Goal: Navigation & Orientation: Find specific page/section

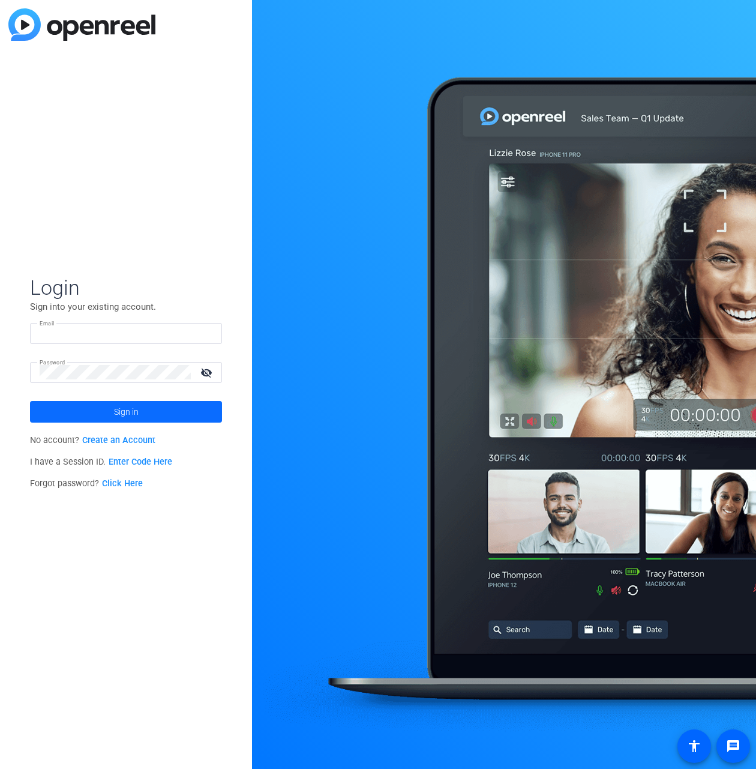
type input "[EMAIL_ADDRESS][DOMAIN_NAME]"
click at [110, 414] on span at bounding box center [126, 411] width 192 height 29
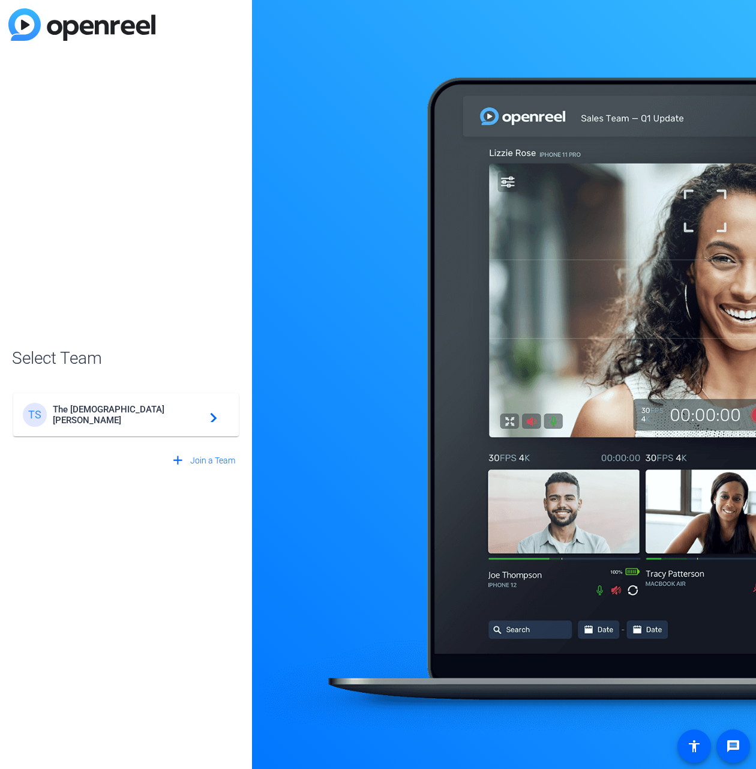
click at [110, 414] on span "The [DEMOGRAPHIC_DATA][PERSON_NAME]" at bounding box center [128, 415] width 150 height 22
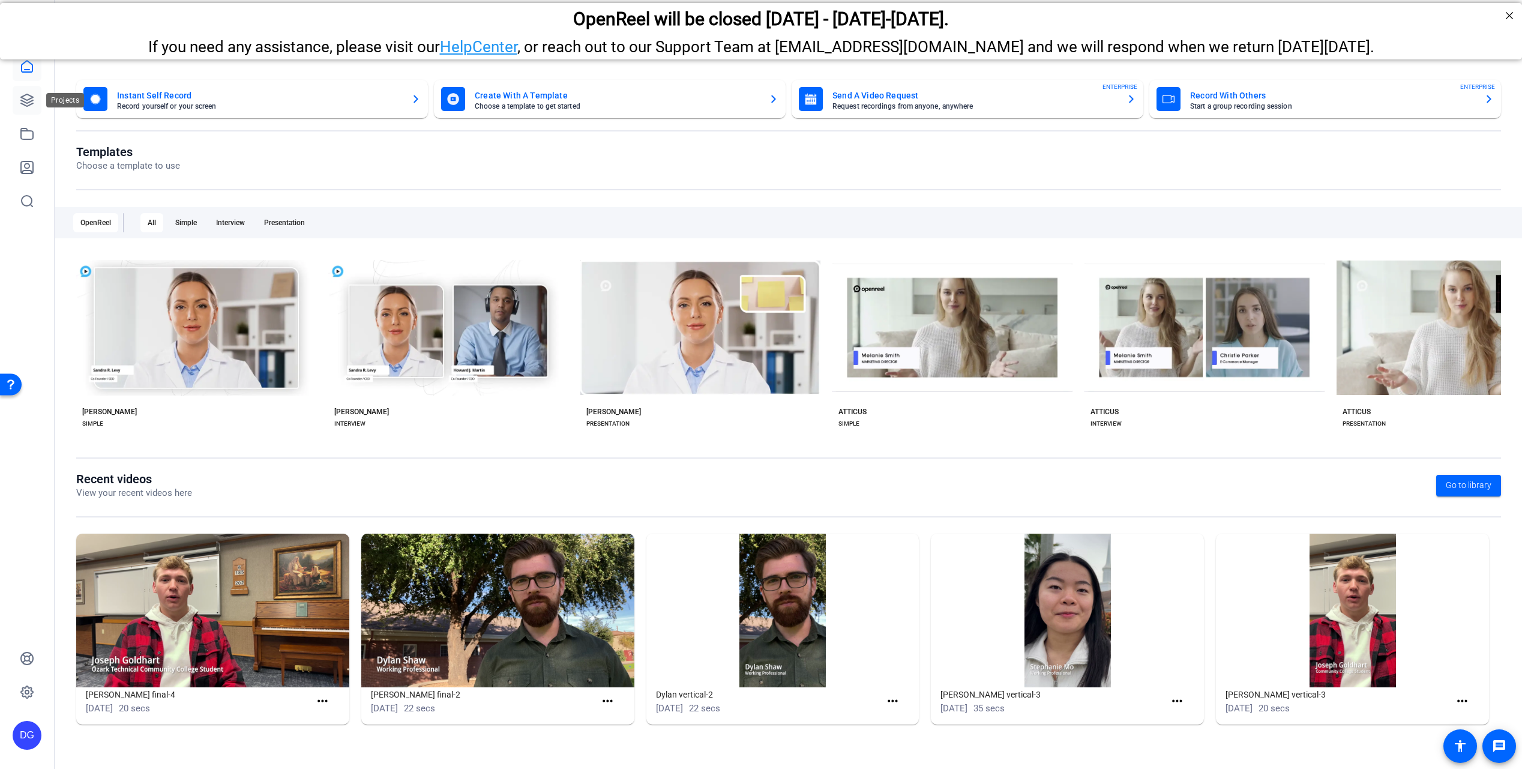
click at [25, 98] on icon at bounding box center [27, 100] width 14 height 14
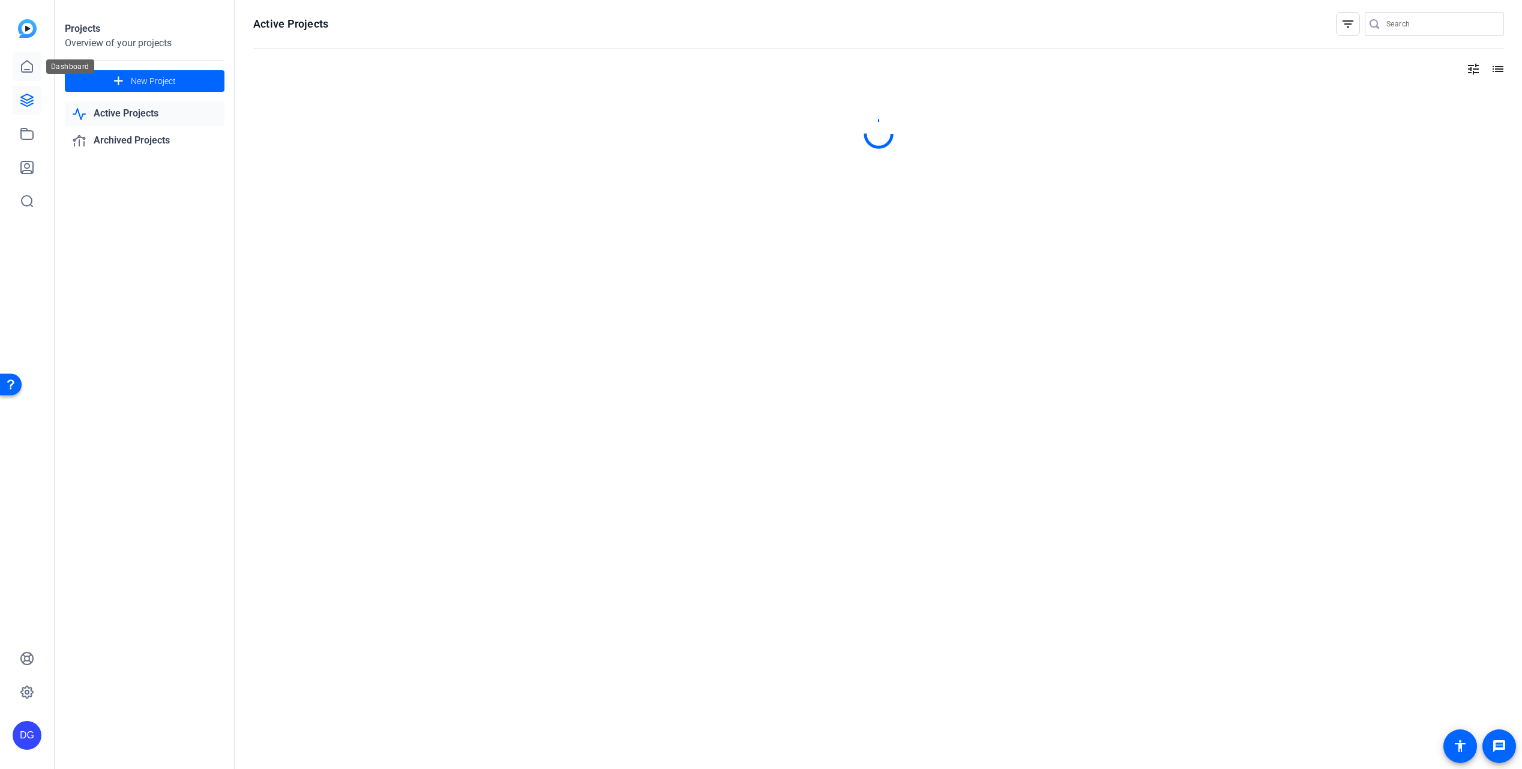
click at [26, 65] on icon at bounding box center [27, 66] width 14 height 14
